Goal: Communication & Community: Answer question/provide support

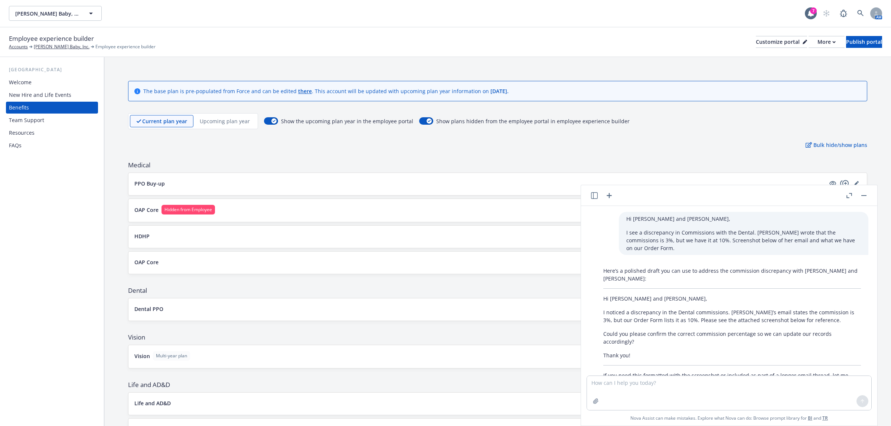
scroll to position [17, 0]
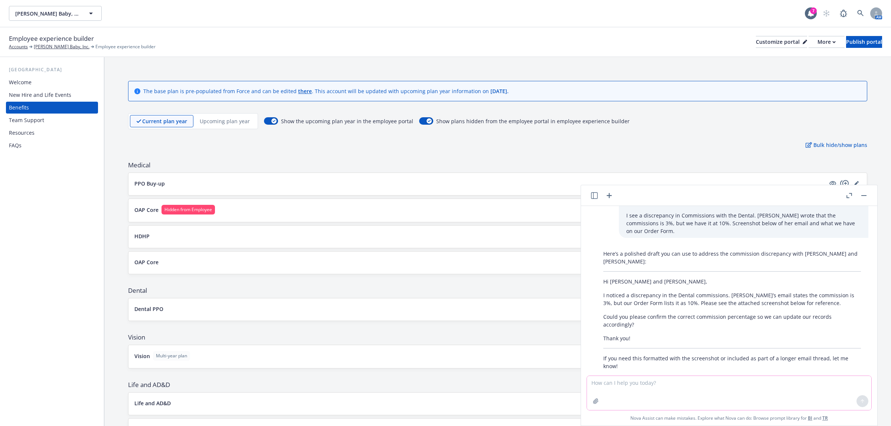
click at [777, 379] on textarea at bounding box center [729, 393] width 284 height 34
paste textarea "Hi [PERSON_NAME], Yes, this is what they changed it to originally, but when I c…"
type textarea "Hi [PERSON_NAME], Yes, this is what they changed it to originally, but when I c…"
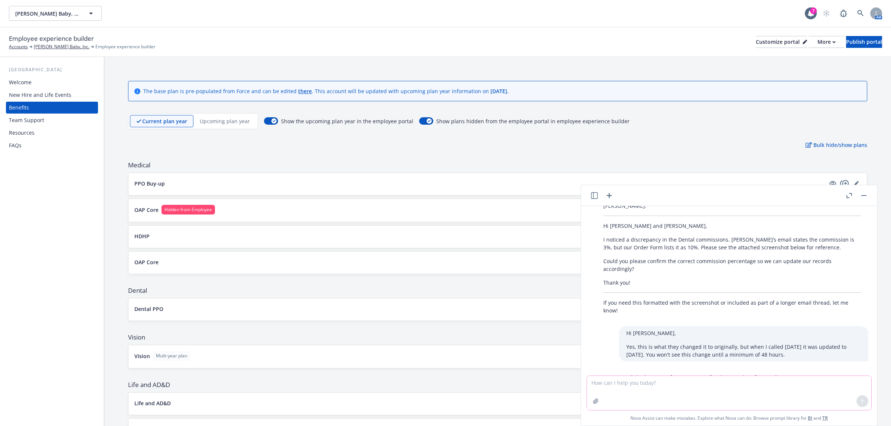
scroll to position [167, 0]
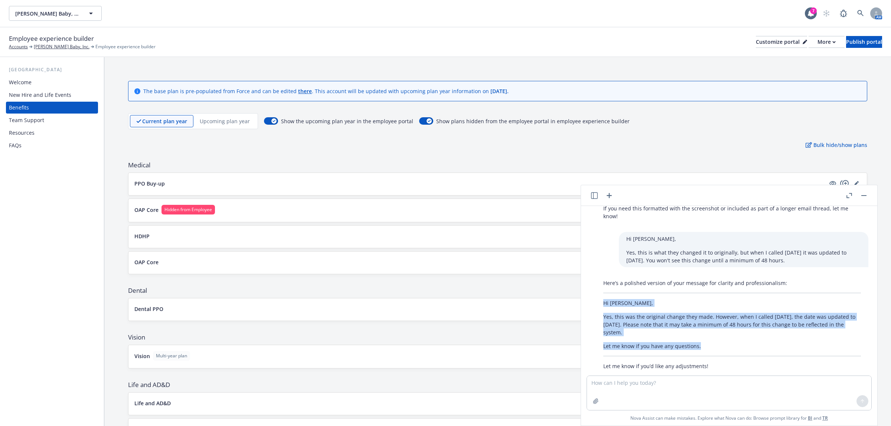
drag, startPoint x: 700, startPoint y: 330, endPoint x: 585, endPoint y: 282, distance: 124.6
click at [585, 282] on div "Hi [PERSON_NAME] and [PERSON_NAME], I see a discrepancy in Commissions with the…" at bounding box center [729, 291] width 290 height 170
copy div "Hi [PERSON_NAME], Yes, this was the original change they made. However, when I …"
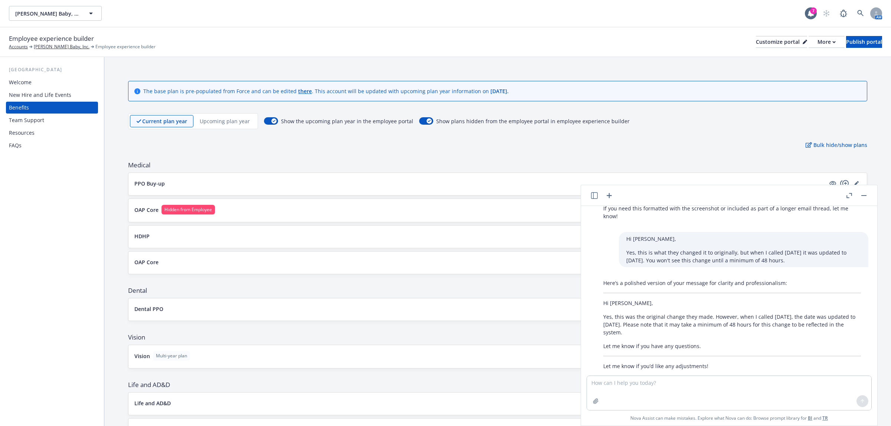
click at [866, 190] on header at bounding box center [729, 195] width 296 height 21
click at [862, 199] on button "button" at bounding box center [864, 195] width 9 height 9
